Goal: Navigation & Orientation: Find specific page/section

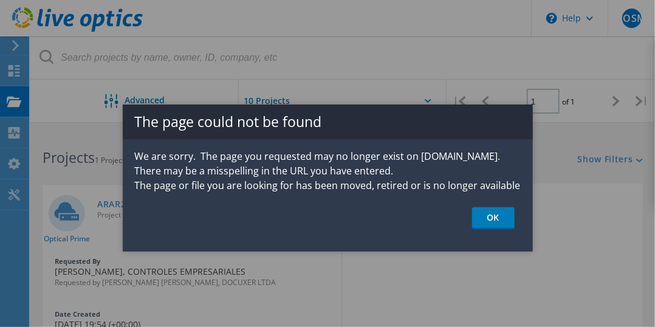
click at [494, 215] on link "OK" at bounding box center [493, 218] width 43 height 22
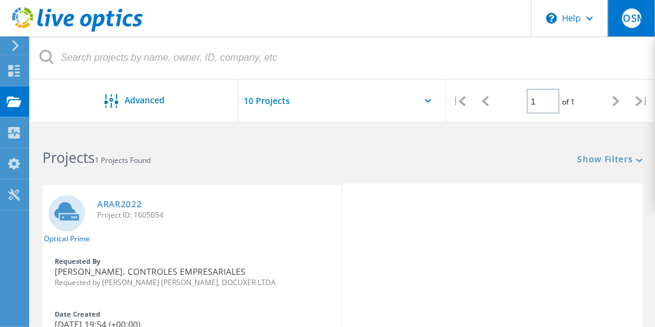
click at [634, 20] on span "ROSM" at bounding box center [631, 18] width 29 height 10
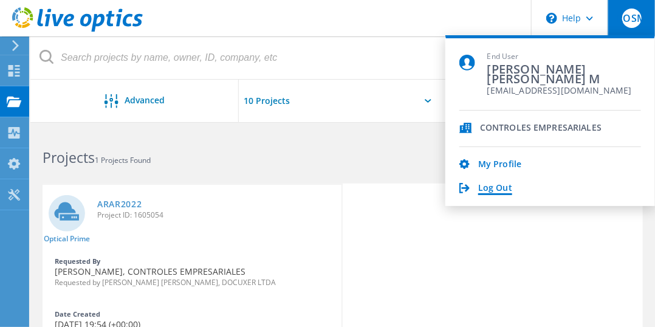
click at [496, 185] on link "Log Out" at bounding box center [495, 189] width 34 height 12
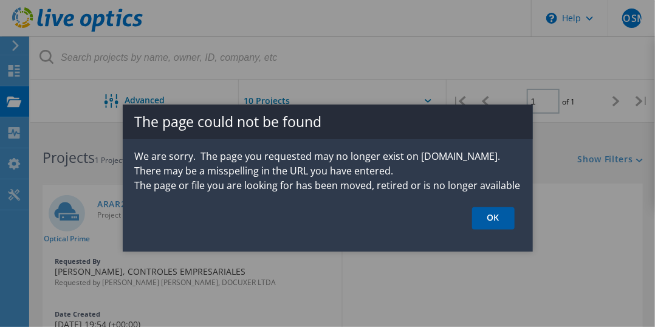
click at [500, 217] on link "OK" at bounding box center [493, 218] width 43 height 22
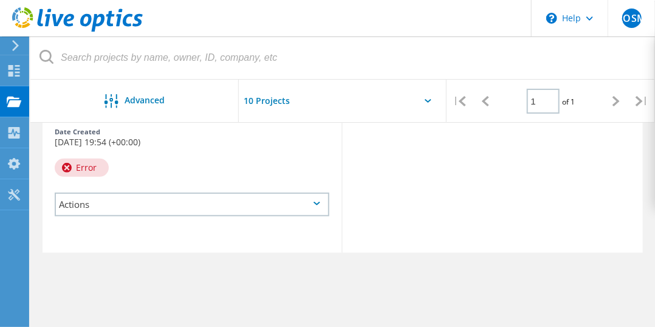
scroll to position [121, 0]
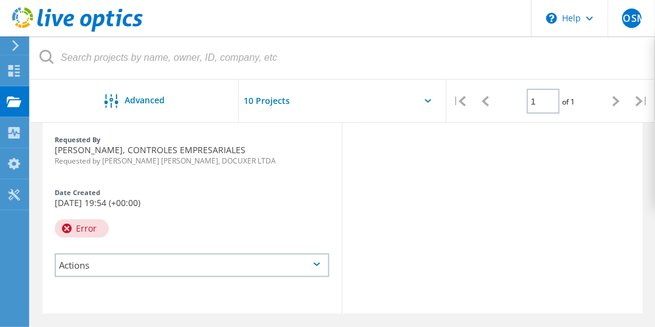
click at [86, 228] on div "Error" at bounding box center [82, 228] width 54 height 18
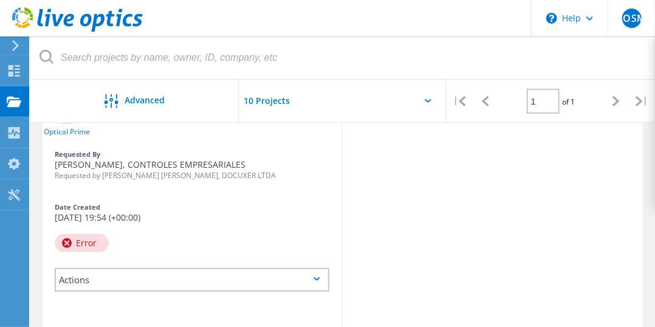
scroll to position [0, 0]
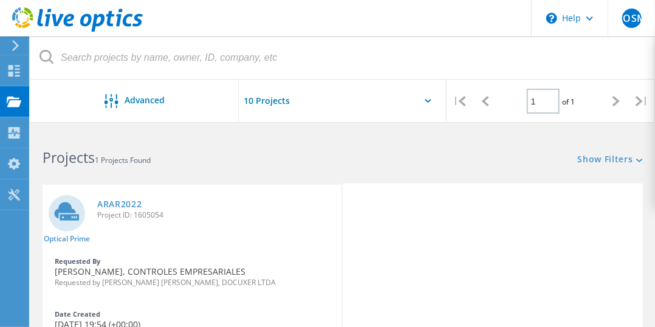
click at [274, 98] on input "text" at bounding box center [299, 101] width 121 height 43
click at [618, 100] on icon at bounding box center [615, 101] width 7 height 10
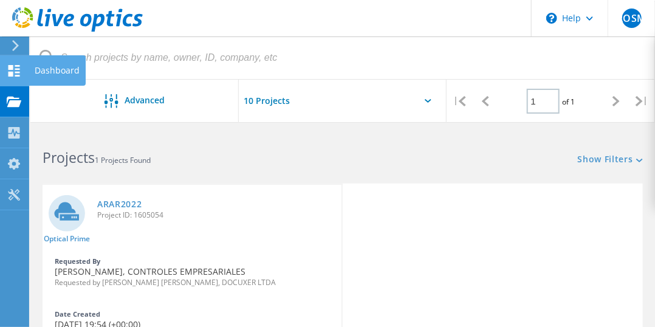
click at [16, 73] on icon at bounding box center [14, 71] width 15 height 12
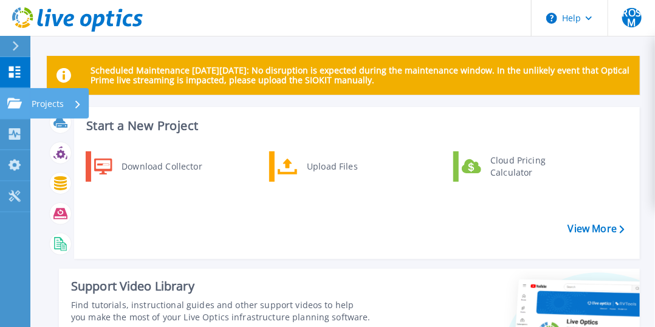
click at [16, 105] on icon at bounding box center [14, 103] width 15 height 10
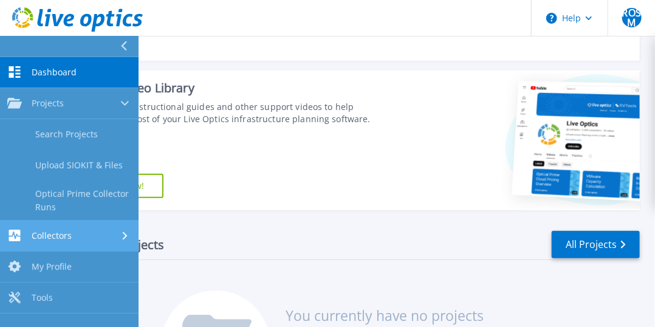
scroll to position [304, 0]
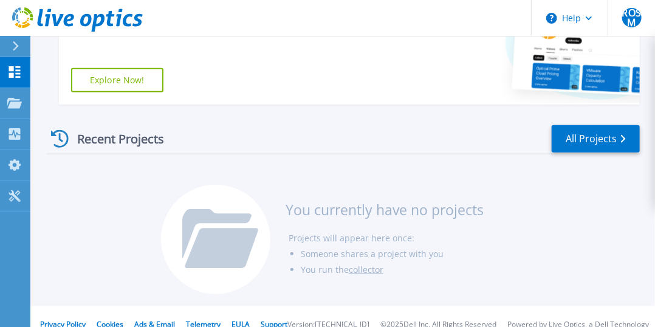
click at [349, 131] on div "Recent Projects All Projects" at bounding box center [343, 139] width 593 height 30
click at [56, 134] on icon at bounding box center [60, 139] width 18 height 18
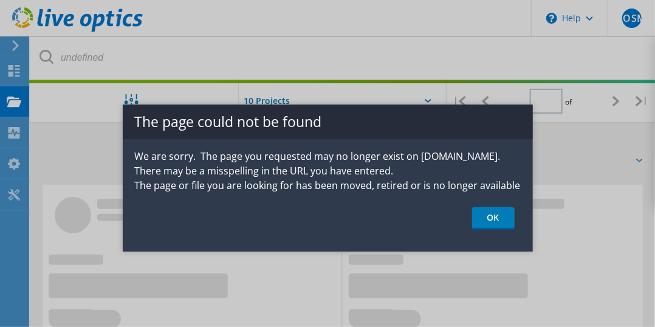
type input "1"
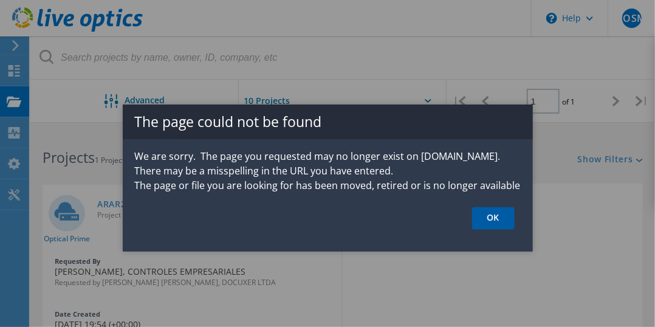
click at [489, 217] on link "OK" at bounding box center [493, 218] width 43 height 22
